Goal: Task Accomplishment & Management: Use online tool/utility

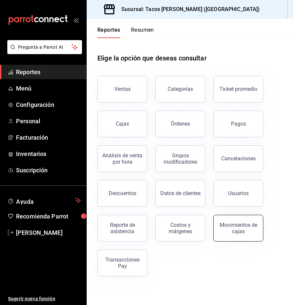
click at [235, 222] on button "Movimientos de cajas" at bounding box center [239, 228] width 50 height 27
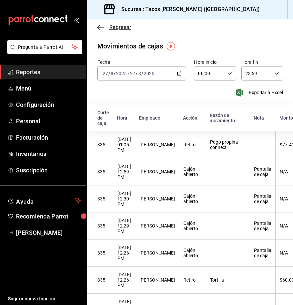
click at [100, 28] on icon "button" at bounding box center [100, 27] width 7 height 6
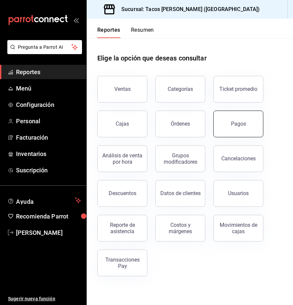
click at [246, 133] on button "Pagos" at bounding box center [239, 123] width 50 height 27
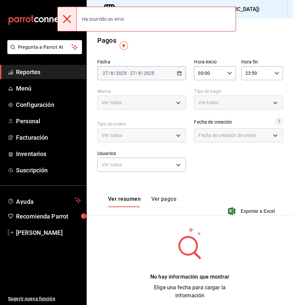
scroll to position [8, 0]
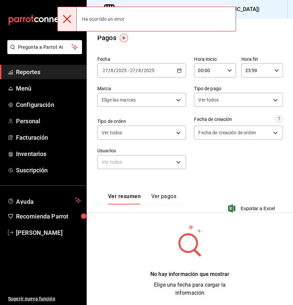
click at [69, 19] on icon at bounding box center [67, 19] width 8 height 8
click at [153, 45] on main "Regresar Pagos Fecha 2025-08-27 27 / 8 / 2025 - 2025-08-27 27 / 8 / 2025 Hora i…" at bounding box center [190, 172] width 207 height 324
drag, startPoint x: 68, startPoint y: 14, endPoint x: 246, endPoint y: 14, distance: 178.6
click at [246, 14] on div "Pregunta a Parrot AI Reportes Menú Configuración Personal Facturación Inventari…" at bounding box center [146, 152] width 293 height 305
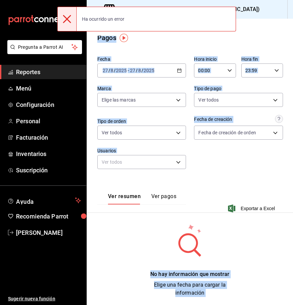
click at [140, 41] on div "Pagos" at bounding box center [190, 38] width 207 height 10
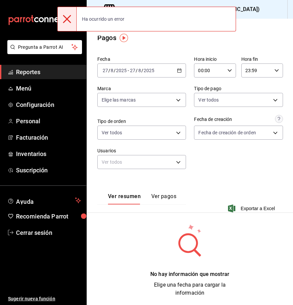
click at [40, 71] on span "Reportes" at bounding box center [48, 71] width 65 height 9
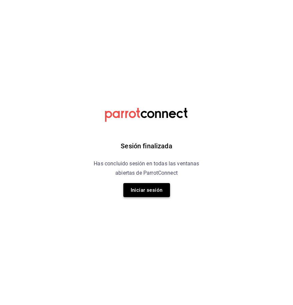
click at [142, 186] on button "Iniciar sesión" at bounding box center [146, 190] width 47 height 14
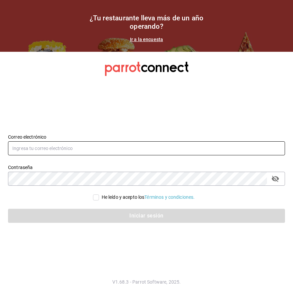
type input "pacososa95@gmail.com"
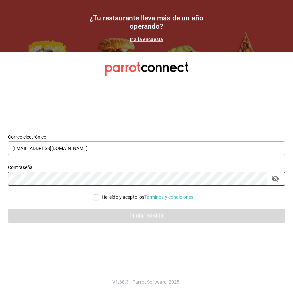
click at [99, 197] on span "He leído y acepto los Términos y condiciones." at bounding box center [147, 197] width 96 height 7
click at [98, 197] on input "He leído y acepto los Términos y condiciones." at bounding box center [96, 197] width 6 height 6
checkbox input "true"
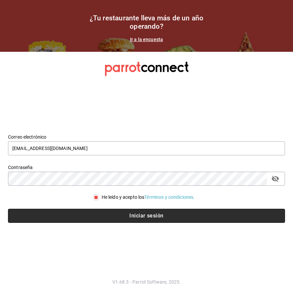
click at [100, 216] on button "Iniciar sesión" at bounding box center [146, 216] width 277 height 14
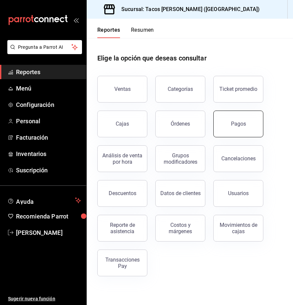
click at [248, 126] on button "Pagos" at bounding box center [239, 123] width 50 height 27
